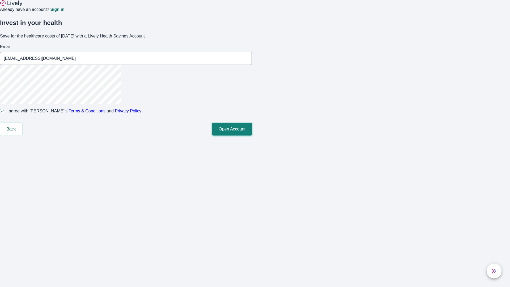
click at [252, 135] on button "Open Account" at bounding box center [232, 129] width 40 height 13
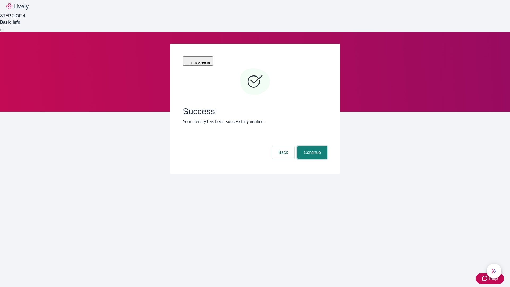
click at [312, 146] on button "Continue" at bounding box center [312, 152] width 30 height 13
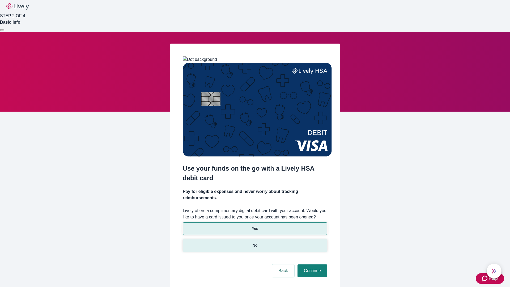
click at [255, 242] on p "No" at bounding box center [255, 245] width 5 height 6
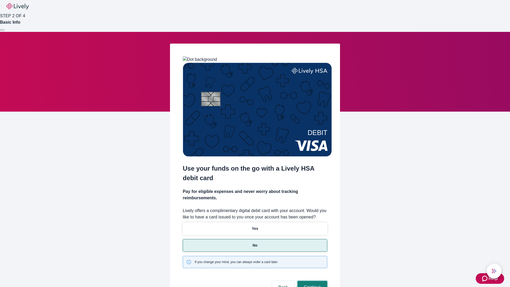
click at [312, 281] on button "Continue" at bounding box center [312, 287] width 30 height 13
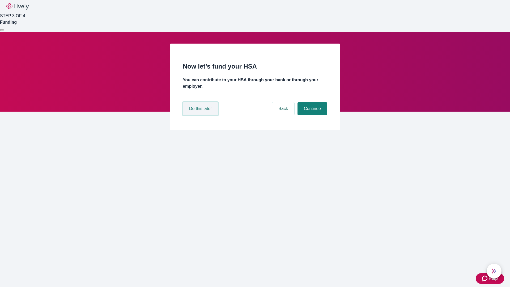
click at [201, 115] on button "Do this later" at bounding box center [200, 108] width 35 height 13
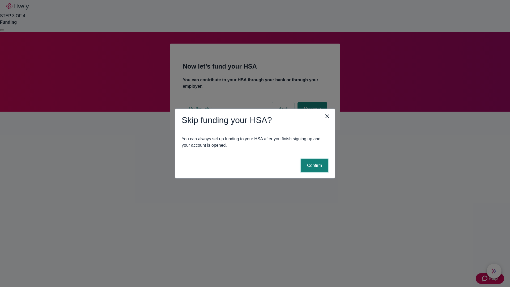
click at [314, 165] on button "Confirm" at bounding box center [315, 165] width 28 height 13
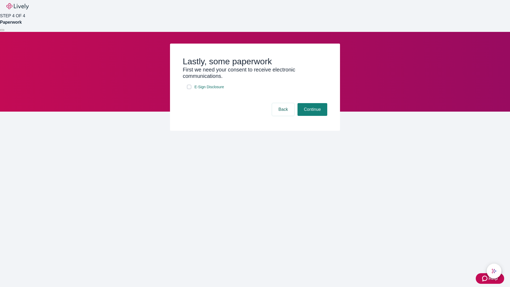
click at [189, 89] on input "E-Sign Disclosure" at bounding box center [189, 87] width 4 height 4
checkbox input "true"
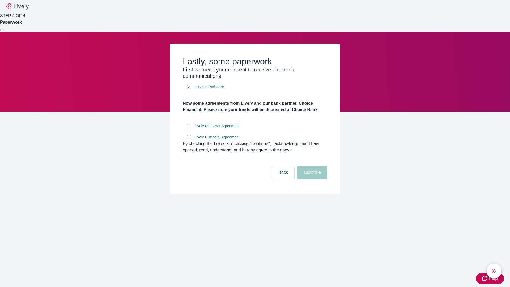
click at [189, 128] on input "Lively End User Agreement" at bounding box center [189, 126] width 4 height 4
checkbox input "true"
click at [189, 139] on input "Lively Custodial Agreement" at bounding box center [189, 137] width 4 height 4
checkbox input "true"
click at [312, 179] on button "Continue" at bounding box center [312, 172] width 30 height 13
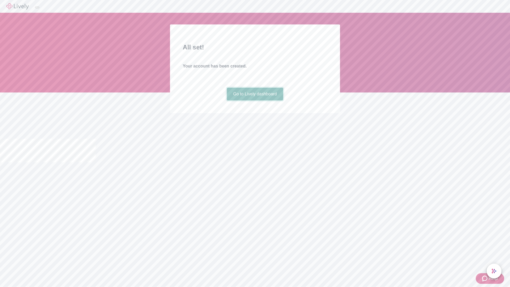
click at [255, 100] on link "Go to Lively dashboard" at bounding box center [255, 94] width 57 height 13
